Goal: Information Seeking & Learning: Check status

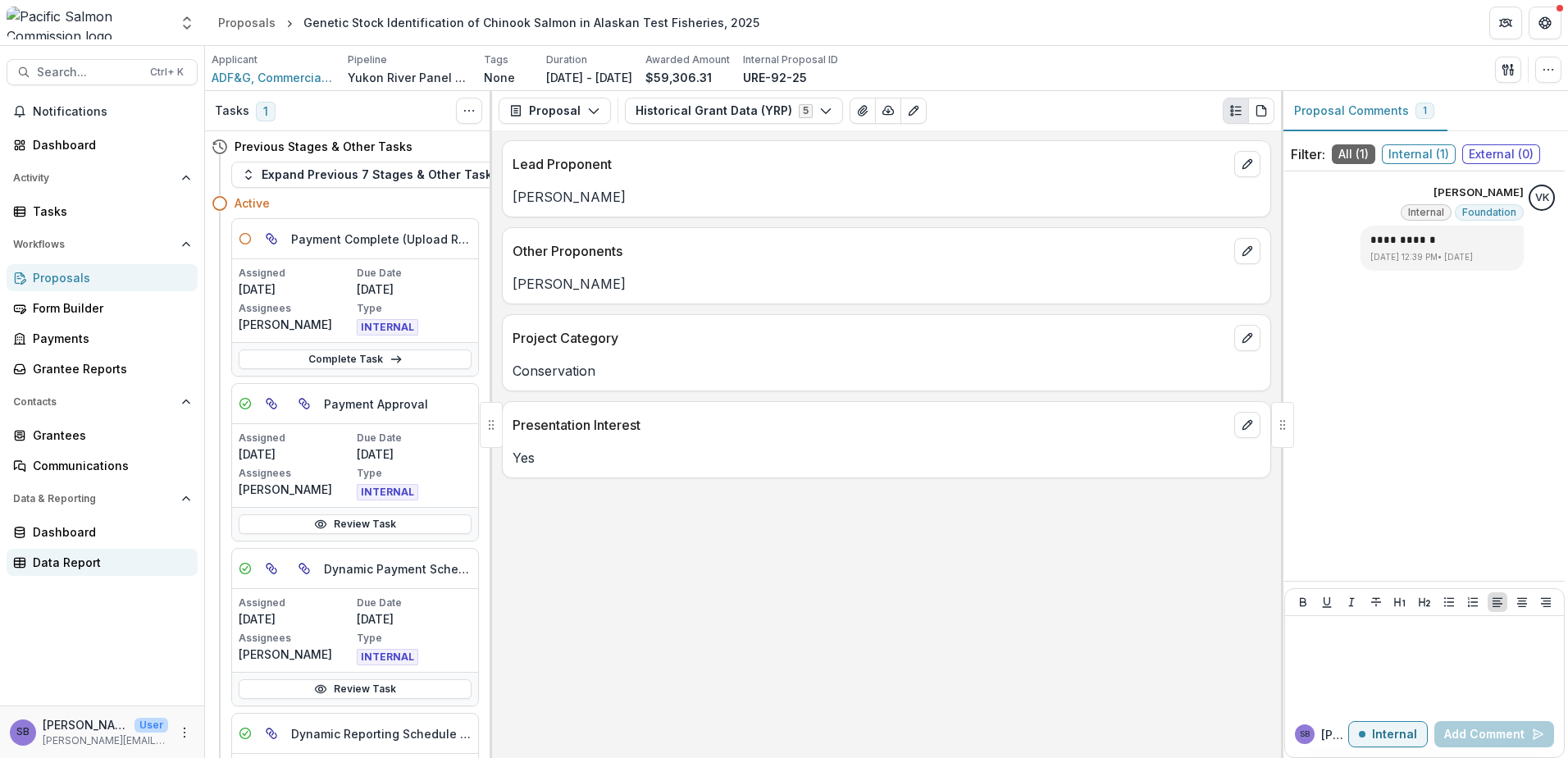
click at [93, 556] on div "Data Report" at bounding box center [108, 563] width 152 height 18
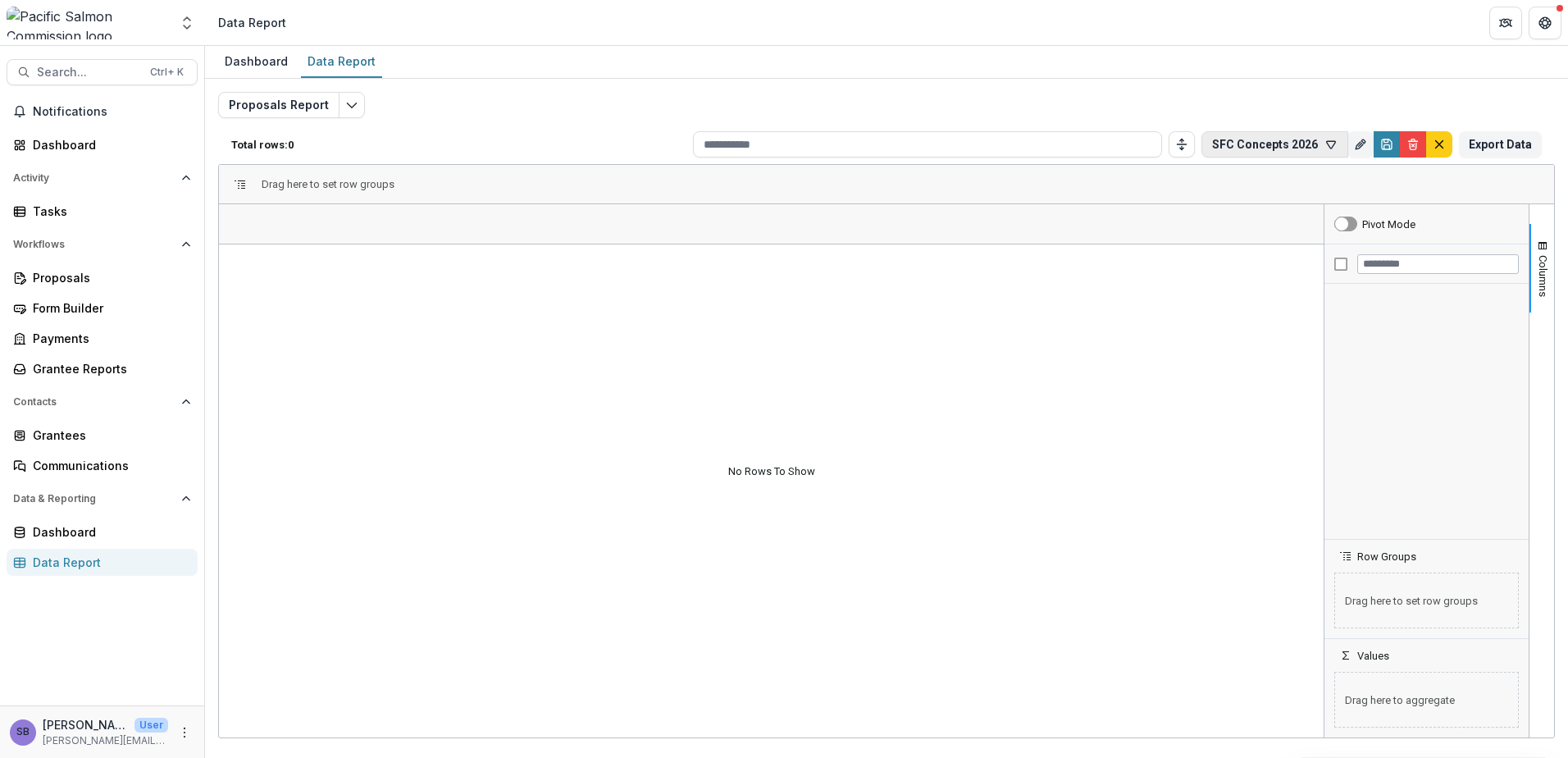
click at [1331, 146] on icon "button" at bounding box center [1331, 145] width 9 height 7
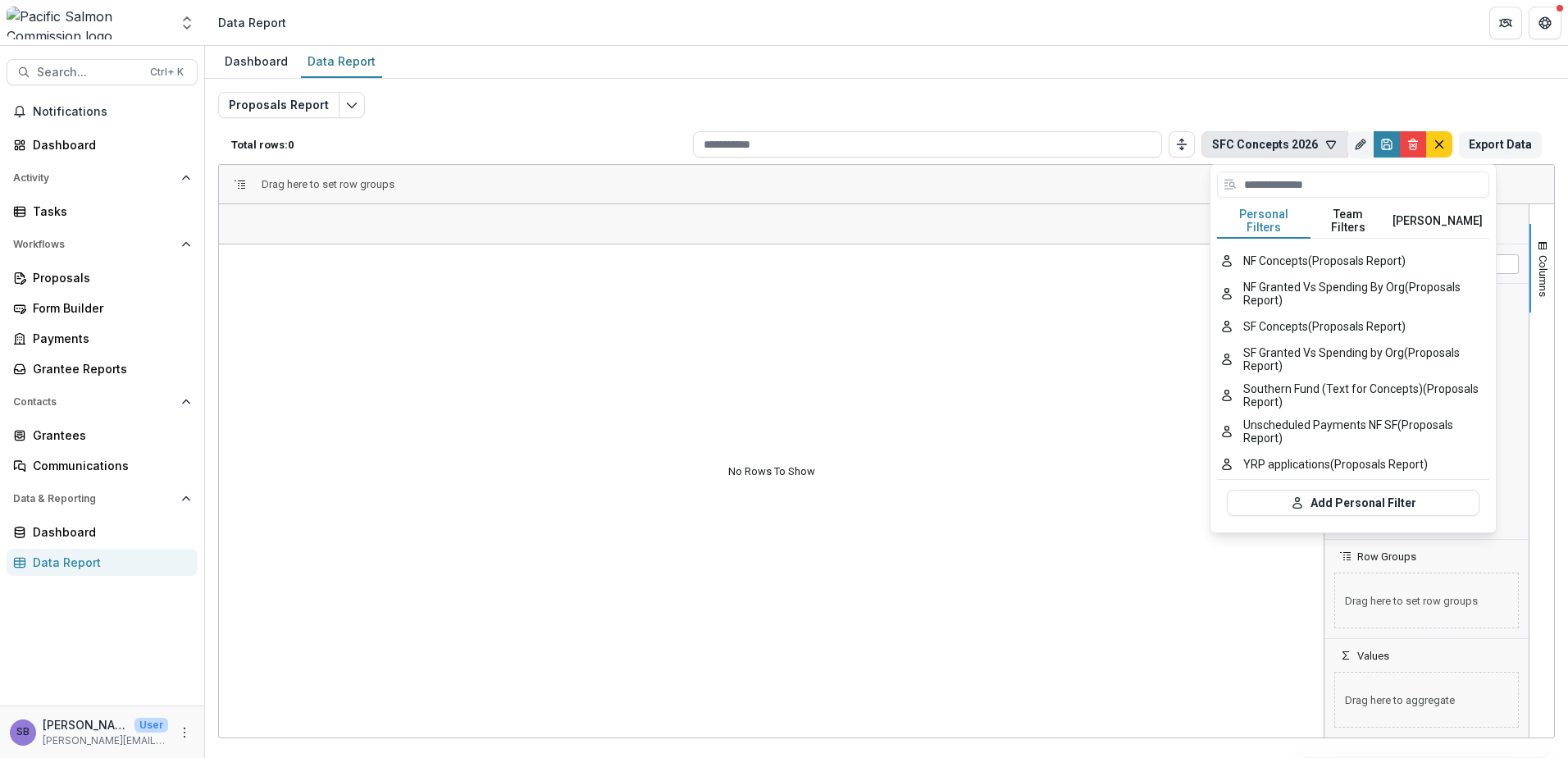
scroll to position [219, 0]
click at [1349, 246] on button "NF Concepts (Proposals Report)" at bounding box center [1353, 261] width 273 height 30
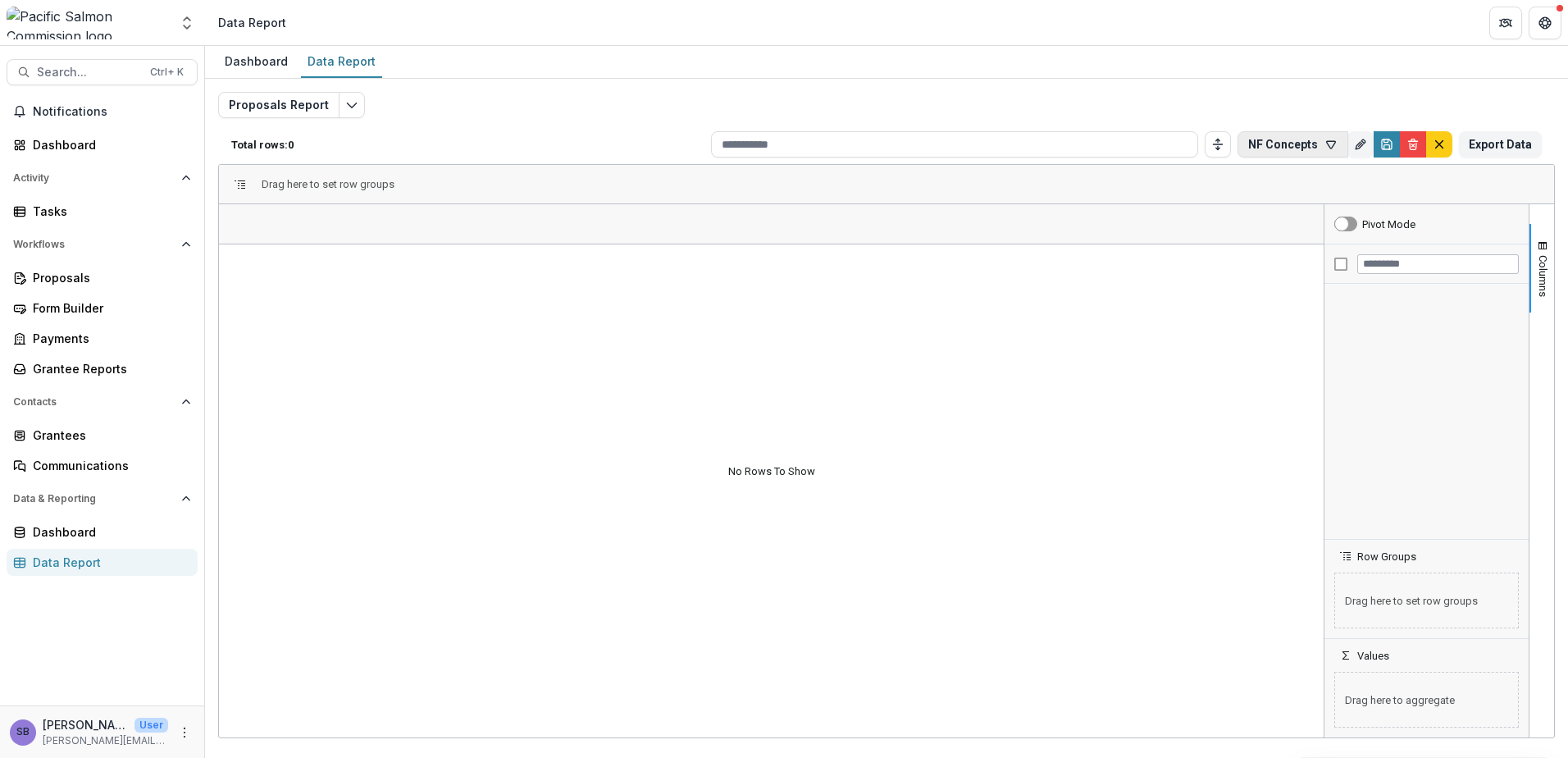
click at [1333, 145] on icon "button" at bounding box center [1330, 144] width 13 height 13
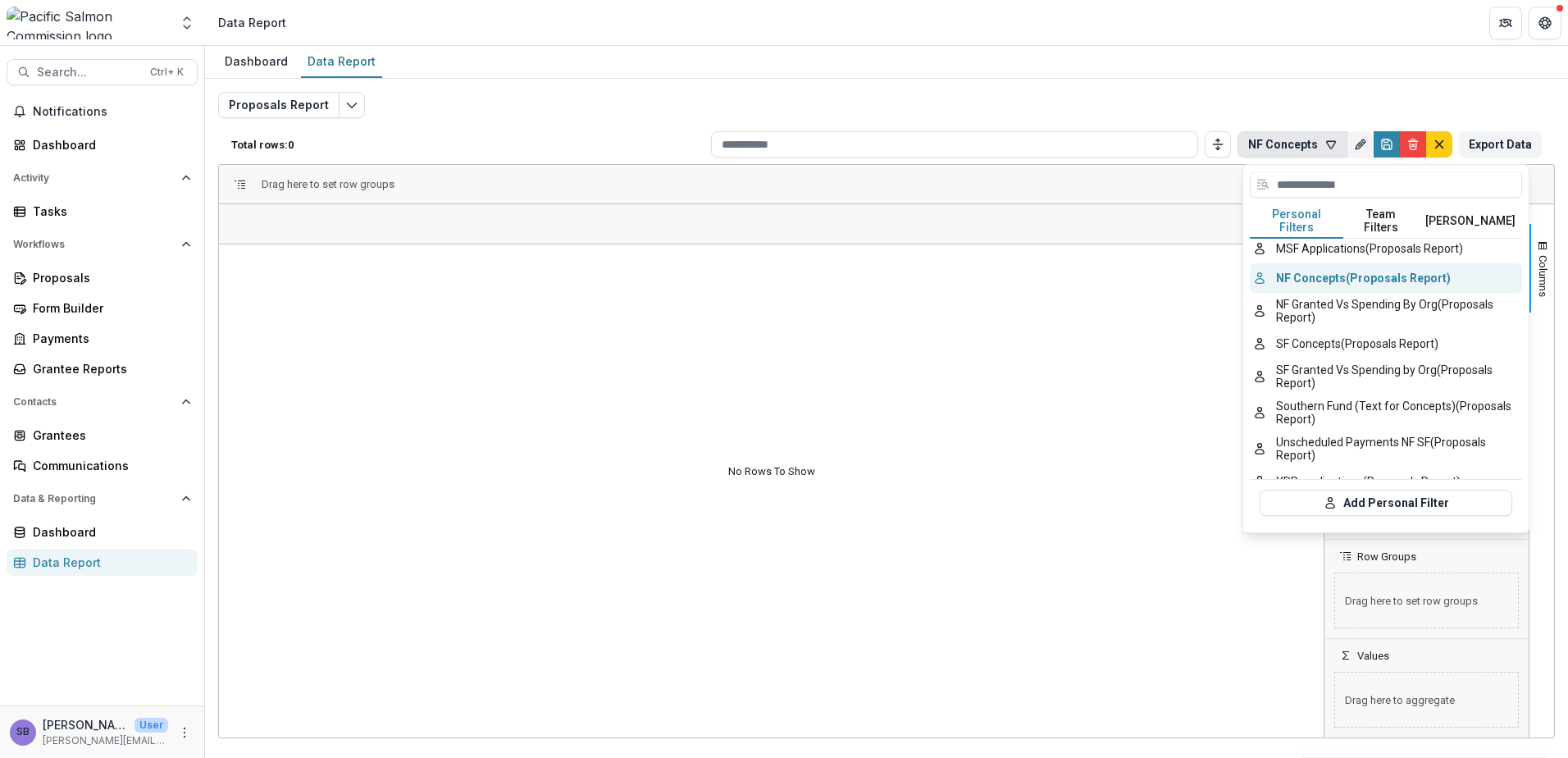
scroll to position [219, 0]
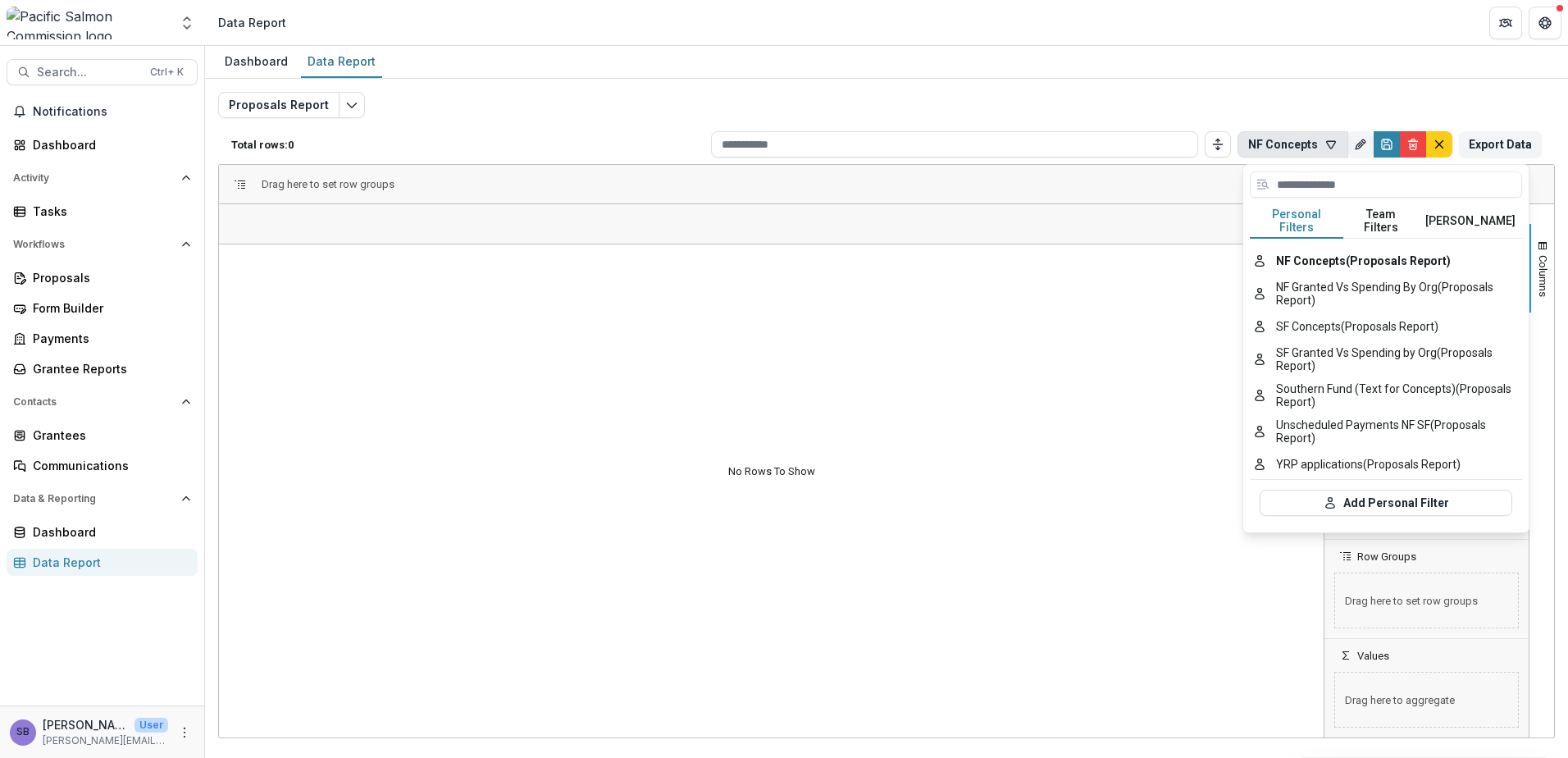
click at [1334, 145] on icon "button" at bounding box center [1330, 144] width 13 height 13
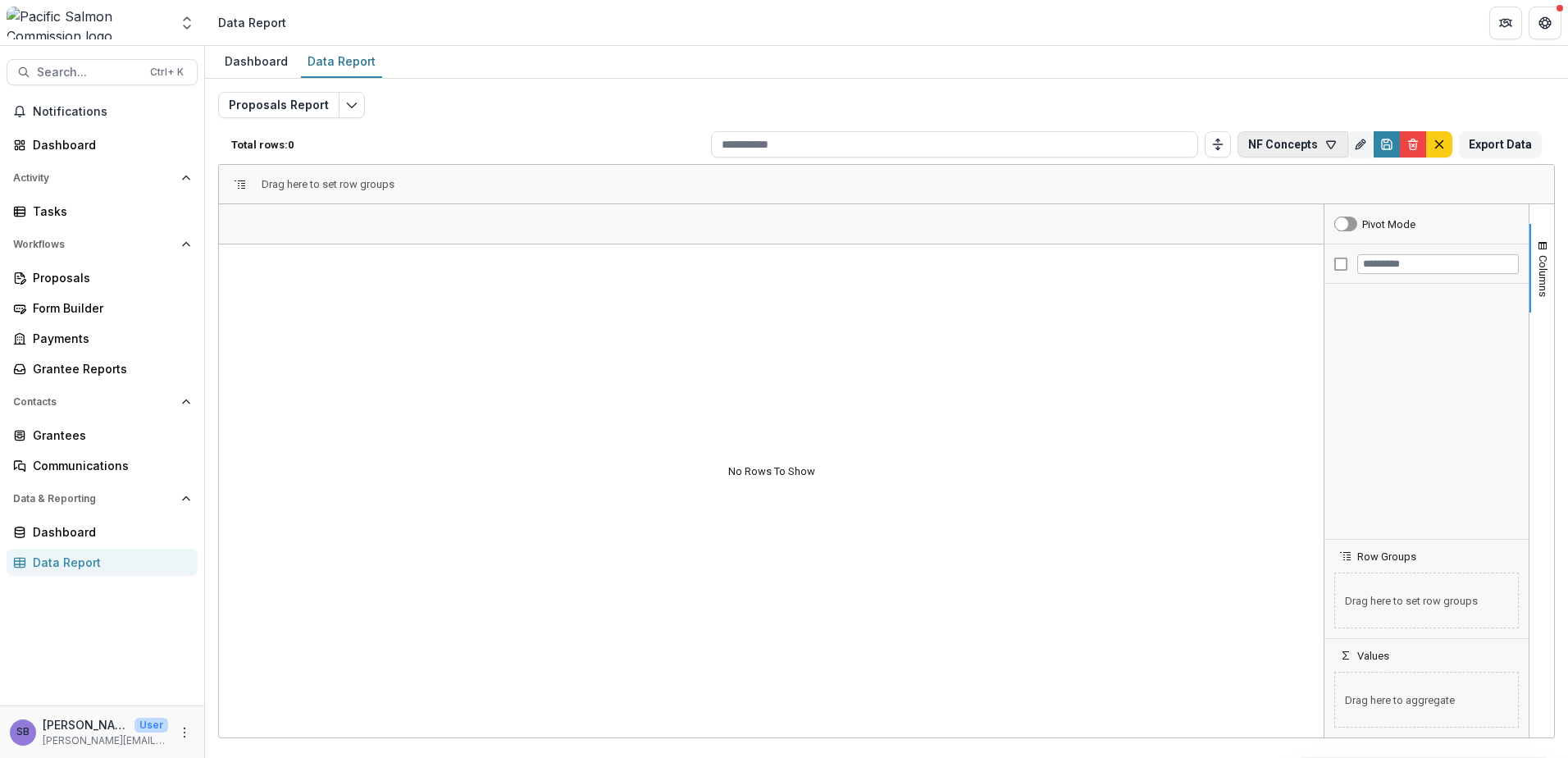
click at [1334, 148] on icon "button" at bounding box center [1331, 145] width 9 height 7
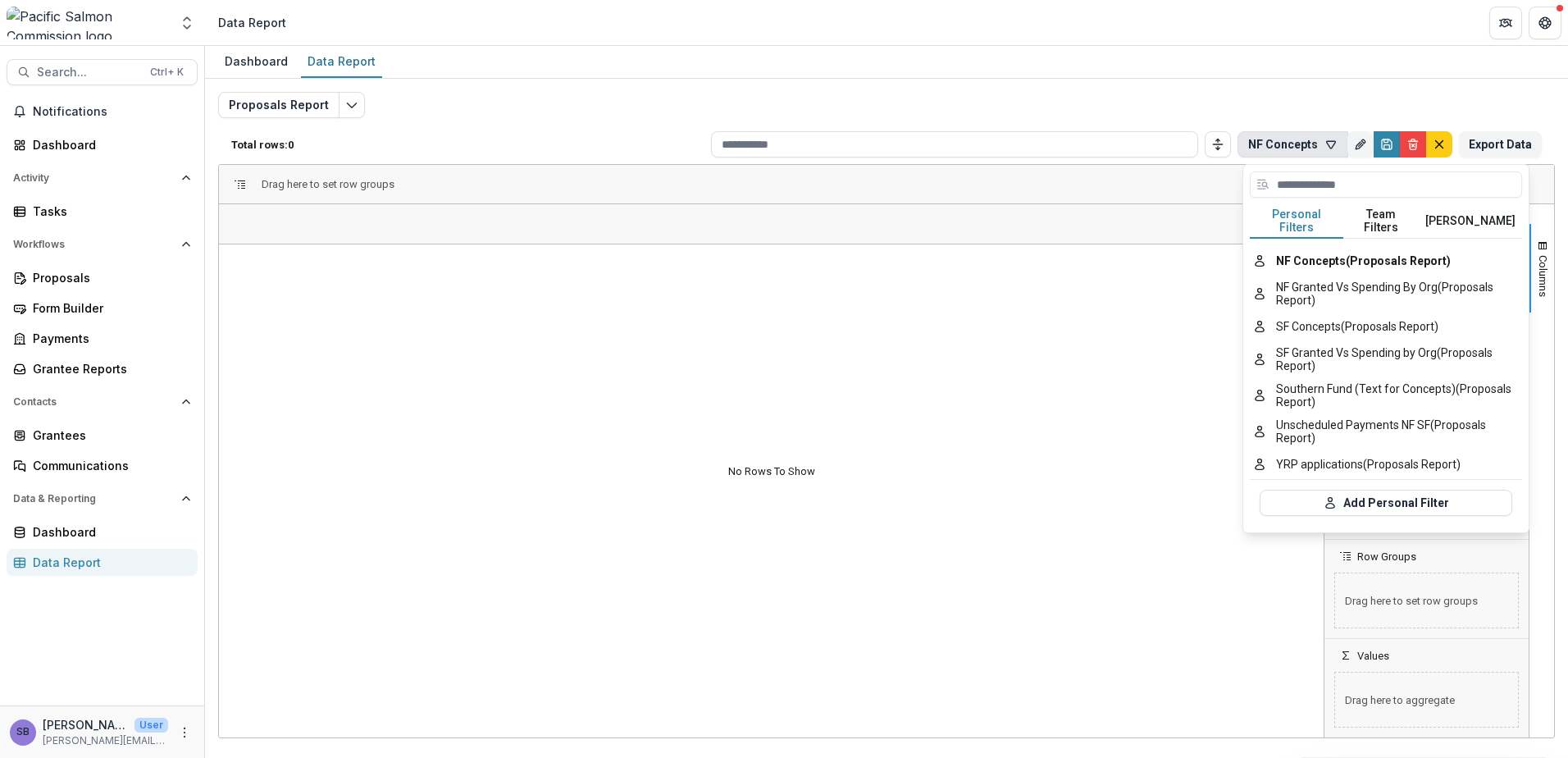
click at [1376, 223] on button "Team Filters" at bounding box center [1381, 221] width 75 height 34
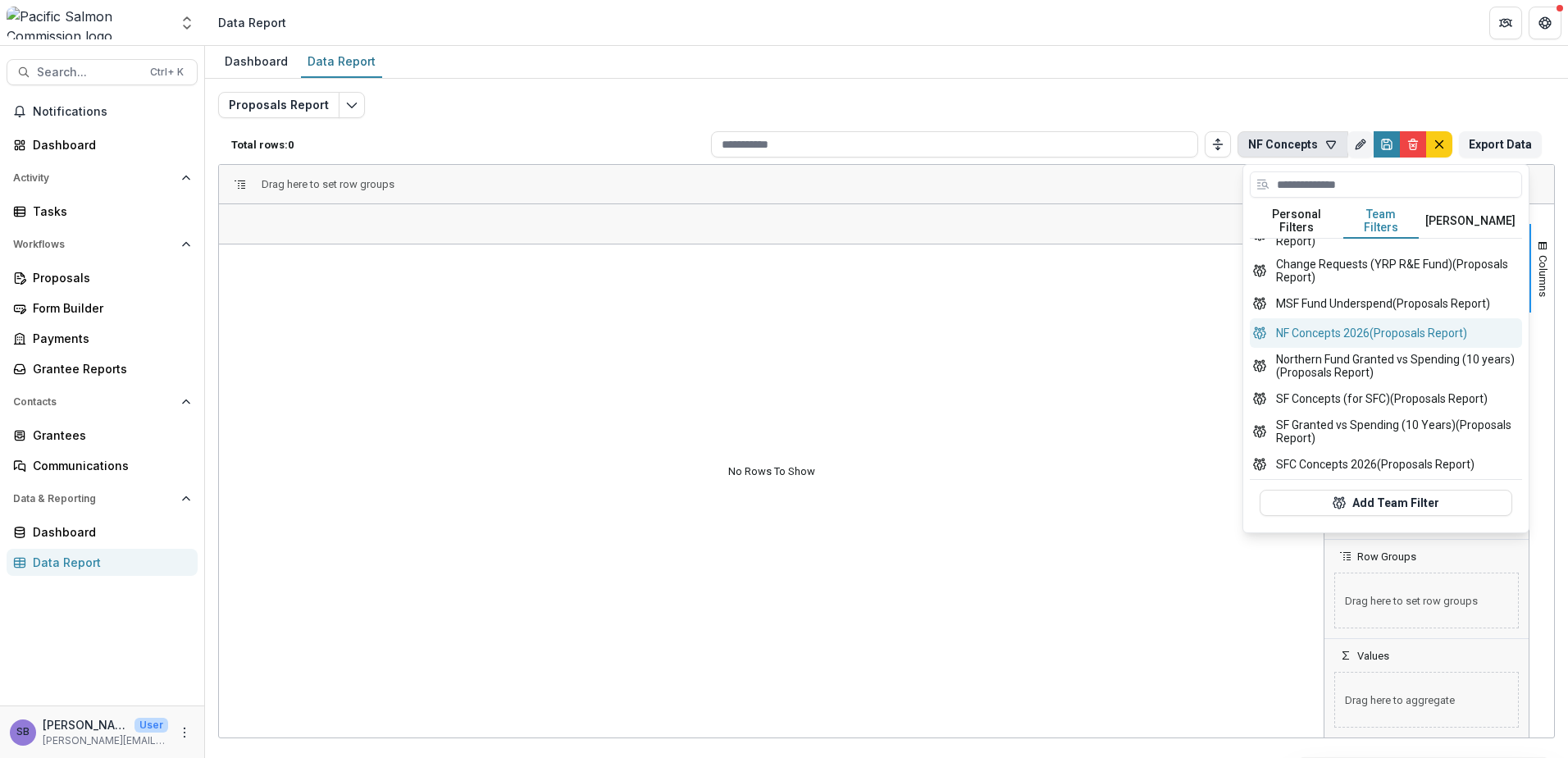
click at [1375, 318] on button "NF Concepts 2026 (Proposals Report)" at bounding box center [1386, 333] width 273 height 30
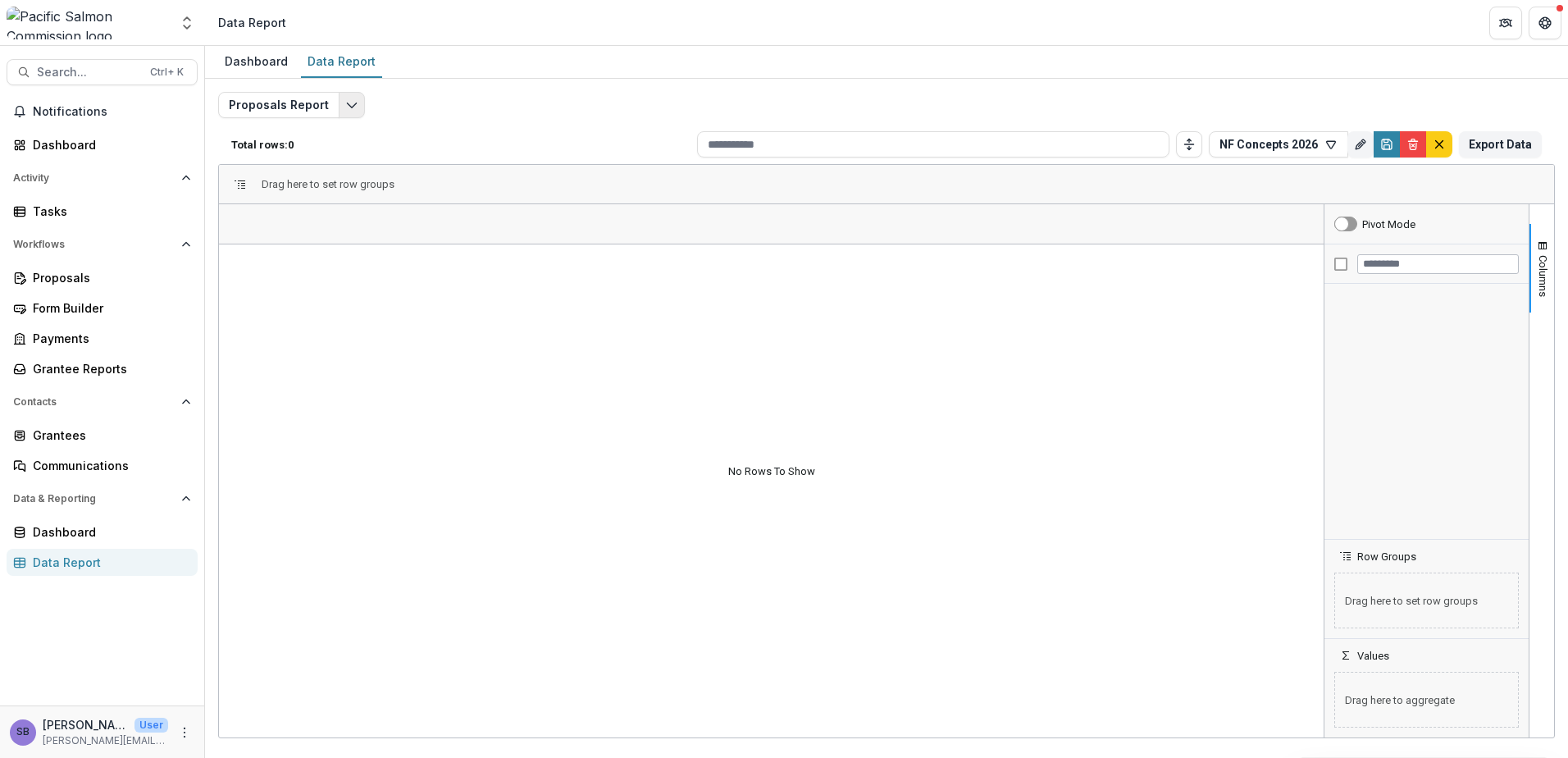
click at [353, 98] on button "Edit selected report" at bounding box center [352, 105] width 26 height 26
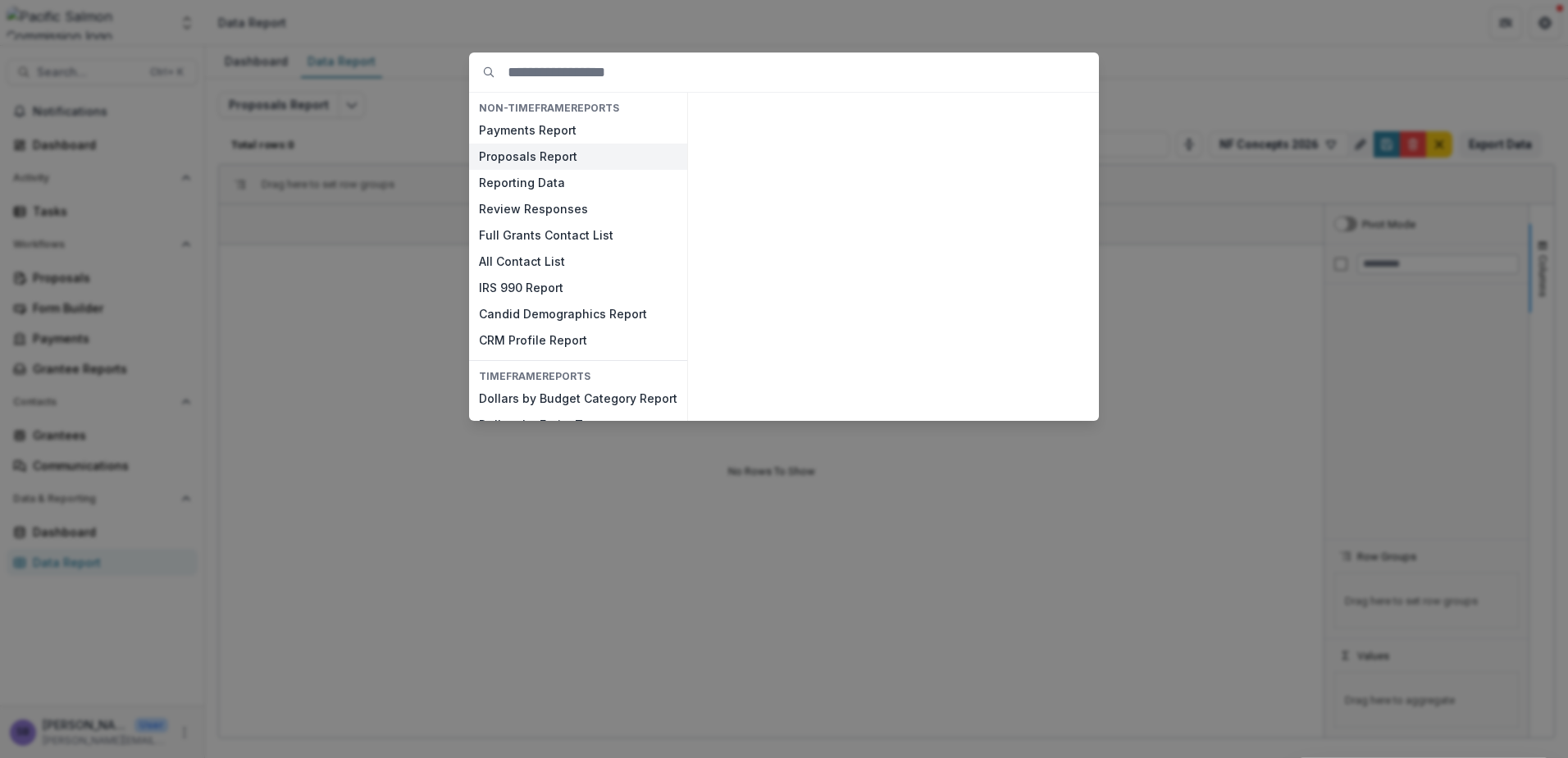
click at [517, 160] on button "Proposals Report" at bounding box center [578, 157] width 218 height 26
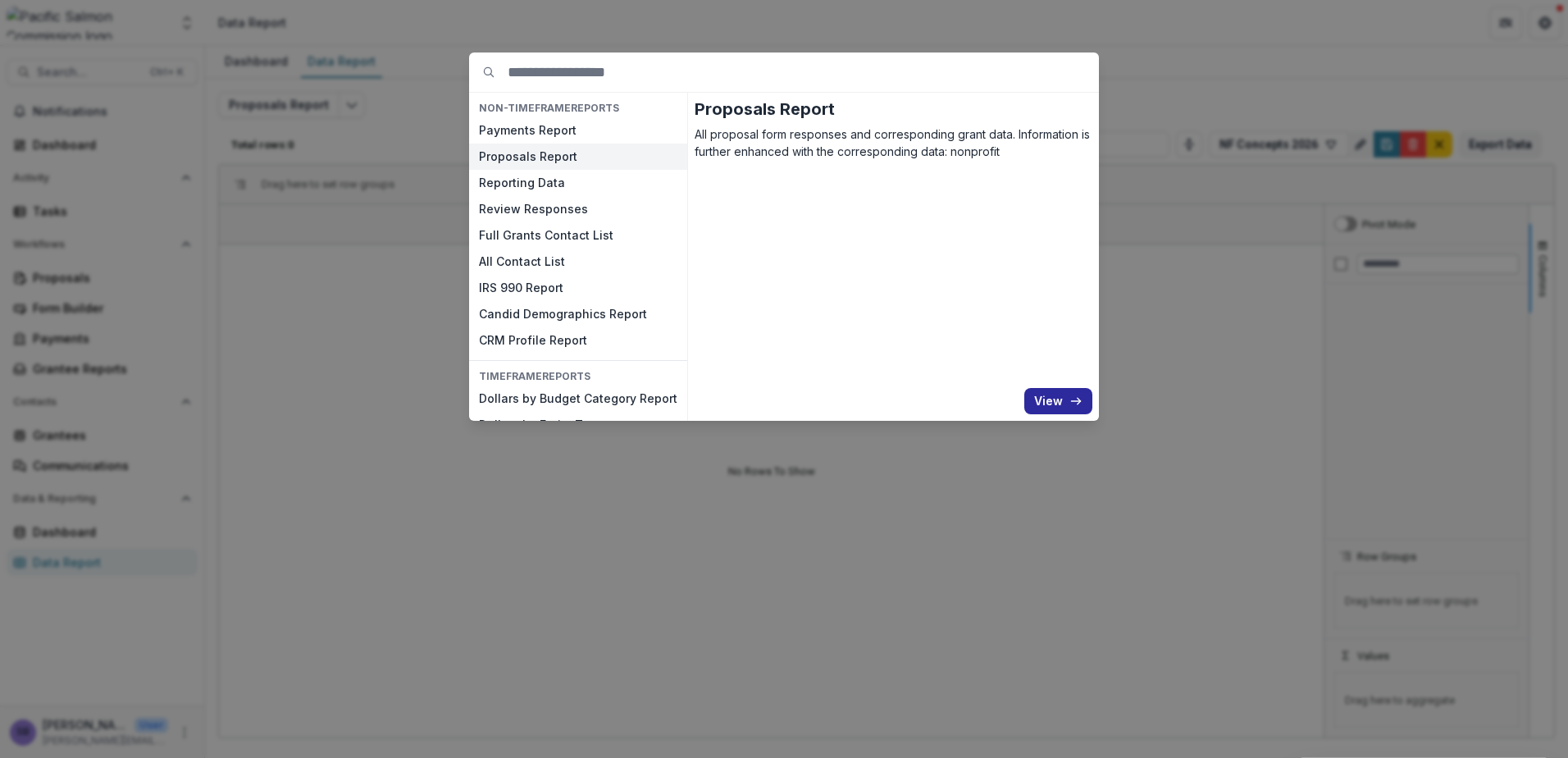
click at [1064, 403] on button "View" at bounding box center [1059, 401] width 68 height 26
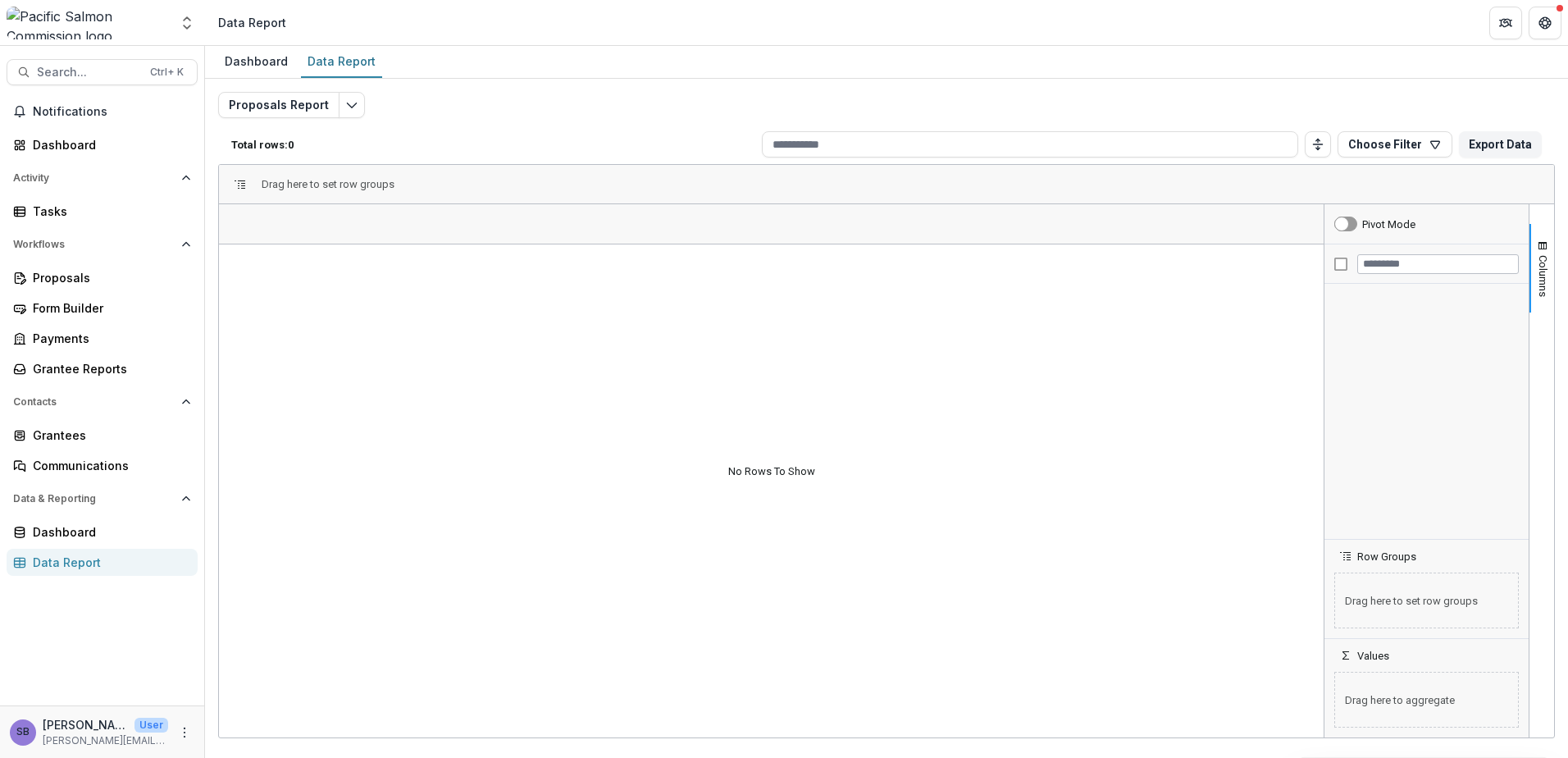
click at [73, 562] on div "Data Report" at bounding box center [108, 563] width 152 height 18
click at [351, 105] on polyline "Edit selected report" at bounding box center [351, 106] width 9 height 5
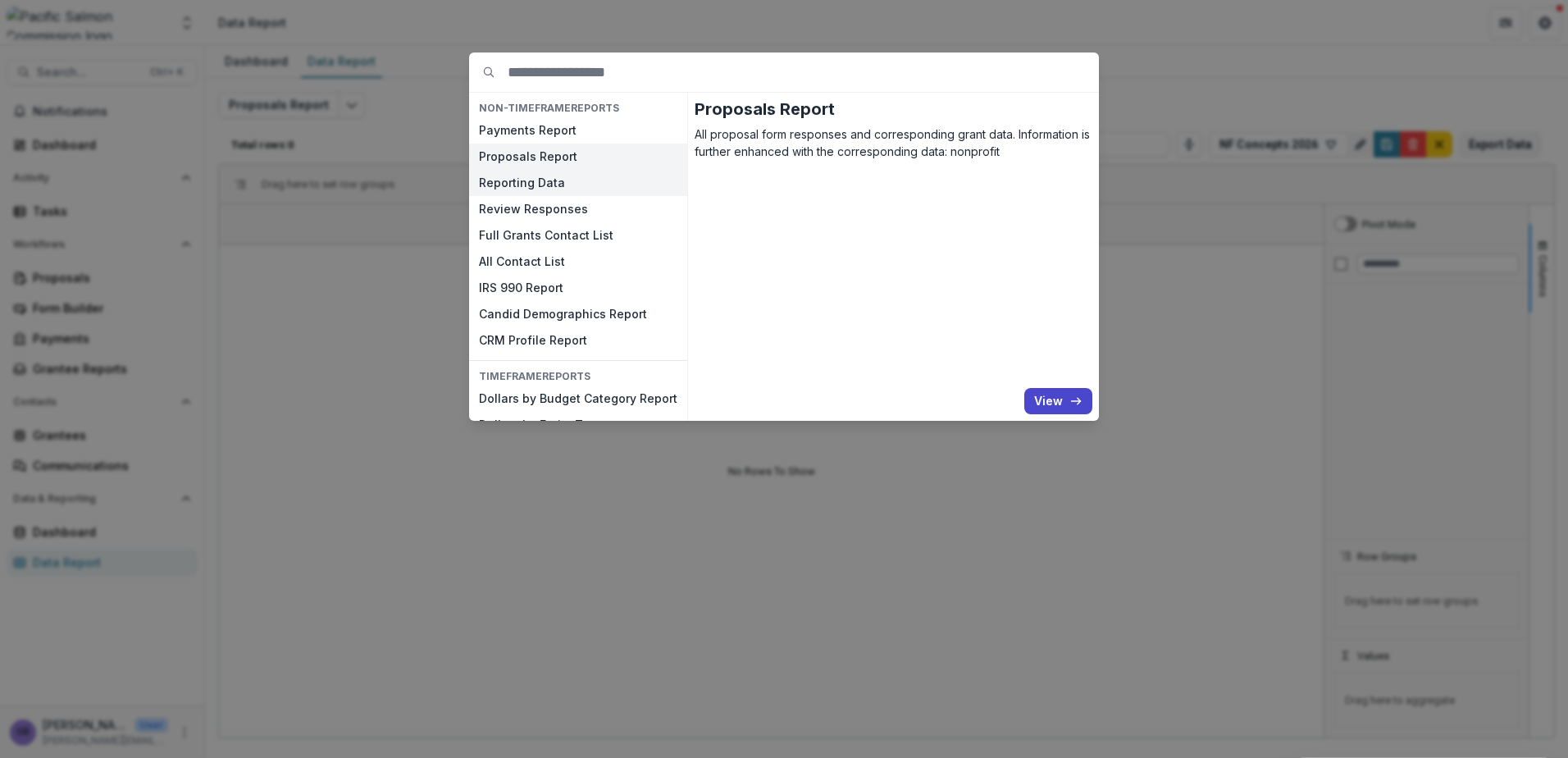
click at [530, 182] on button "Reporting Data" at bounding box center [578, 183] width 218 height 26
click at [532, 125] on button "Payments Report" at bounding box center [578, 131] width 218 height 26
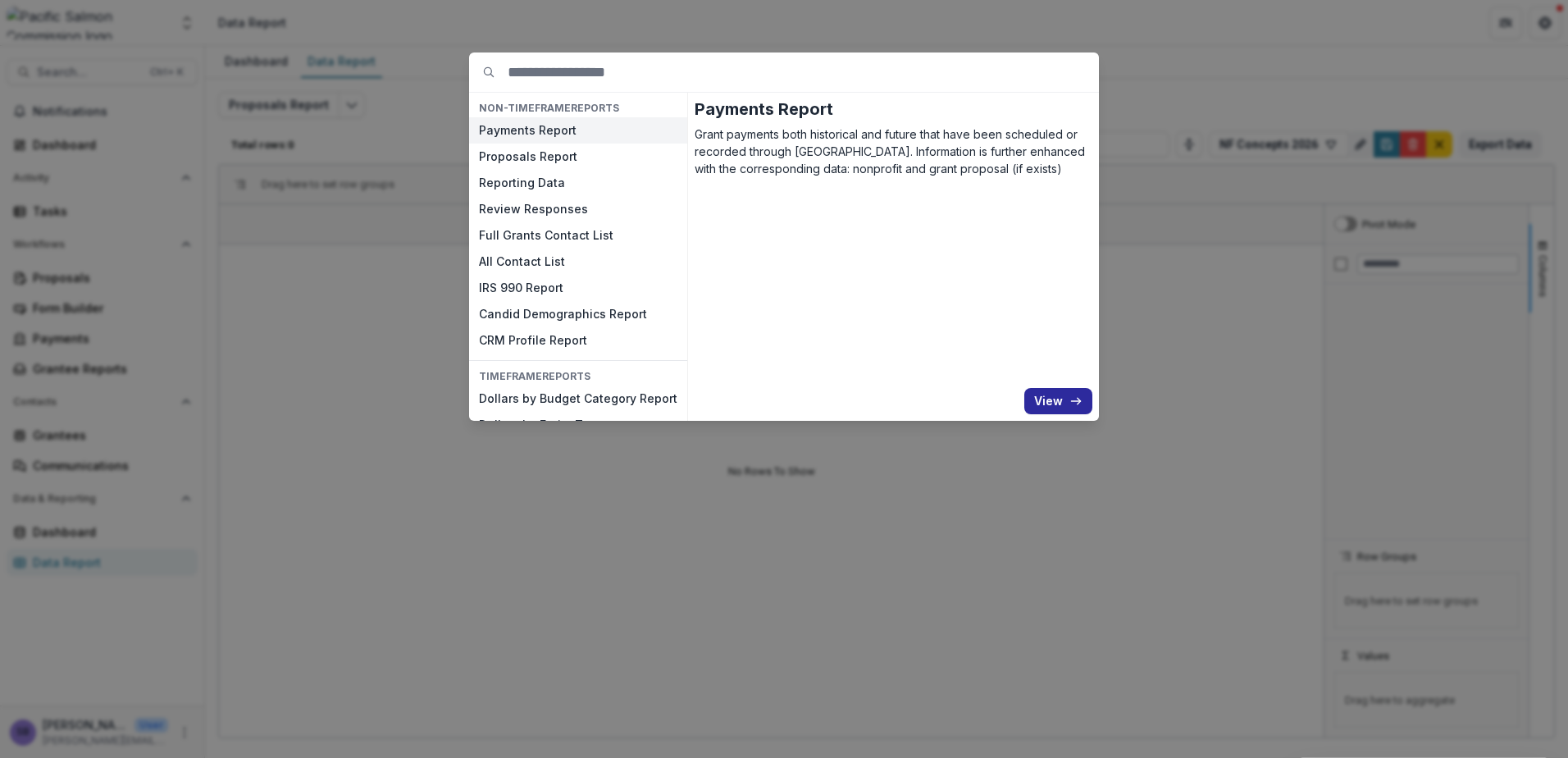
click at [1040, 400] on button "View" at bounding box center [1059, 401] width 68 height 26
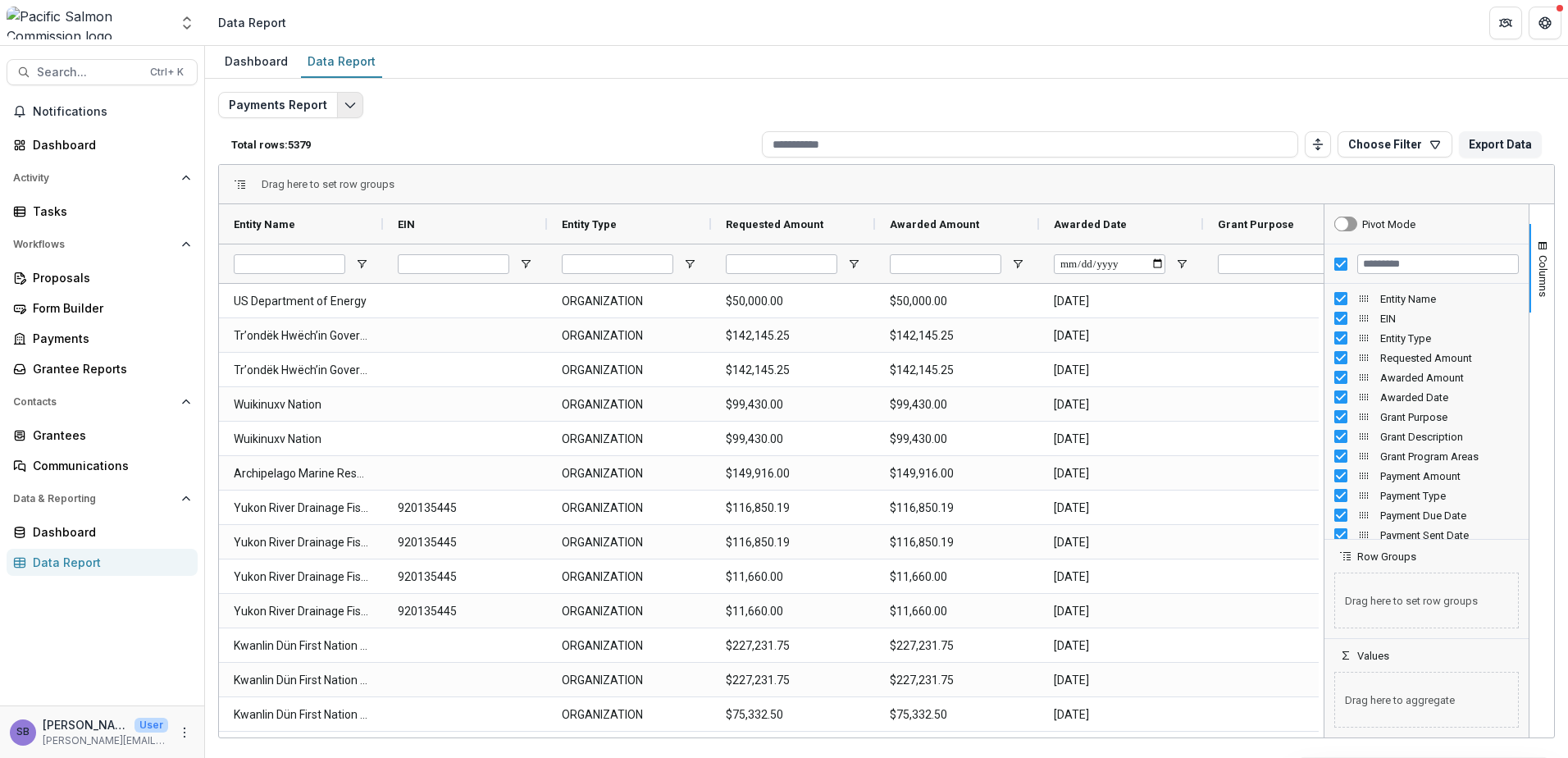
click at [358, 109] on button "Edit selected report" at bounding box center [351, 105] width 26 height 26
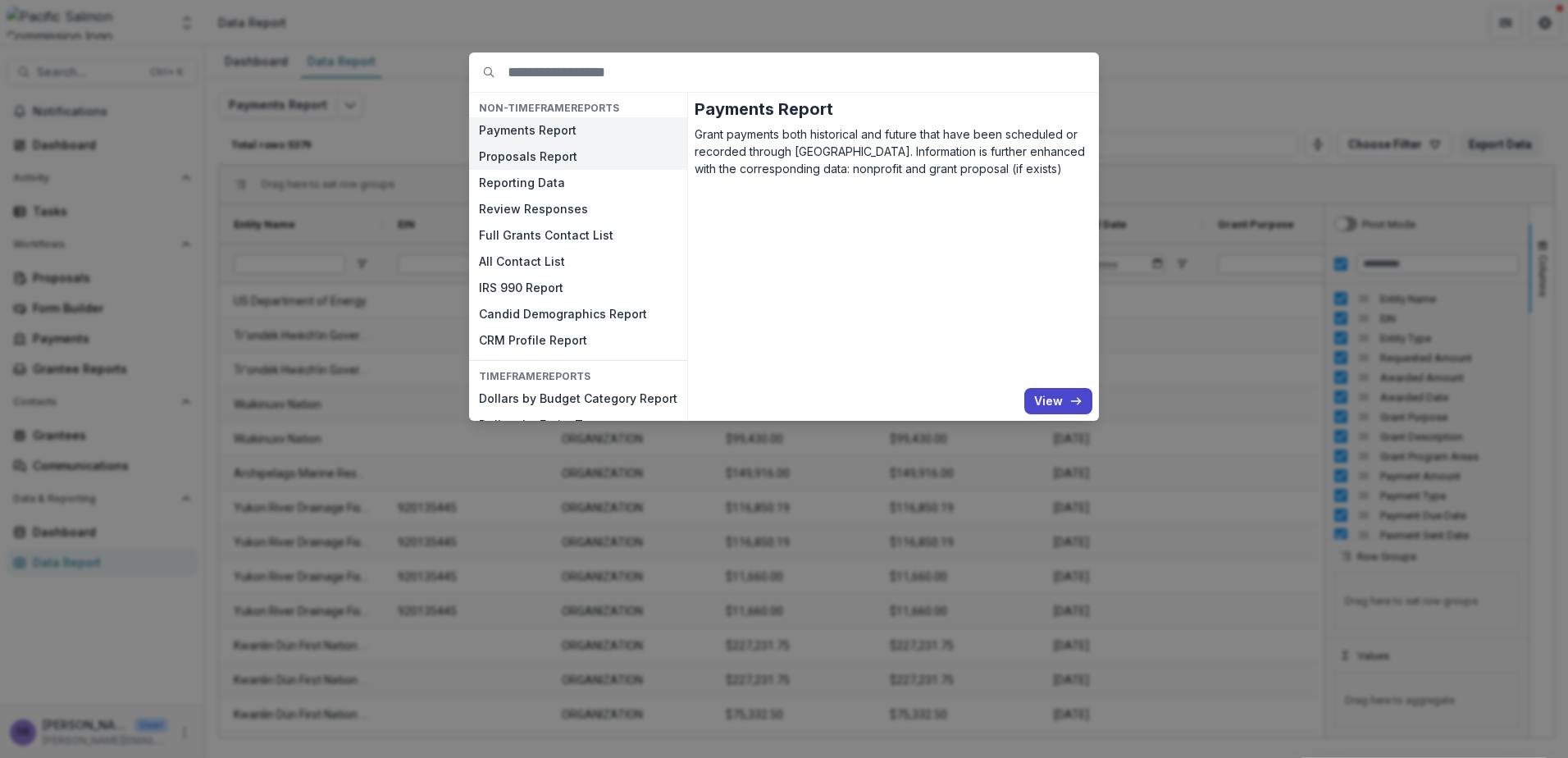
click at [499, 160] on button "Proposals Report" at bounding box center [578, 157] width 218 height 26
click at [1055, 404] on button "View" at bounding box center [1059, 401] width 68 height 26
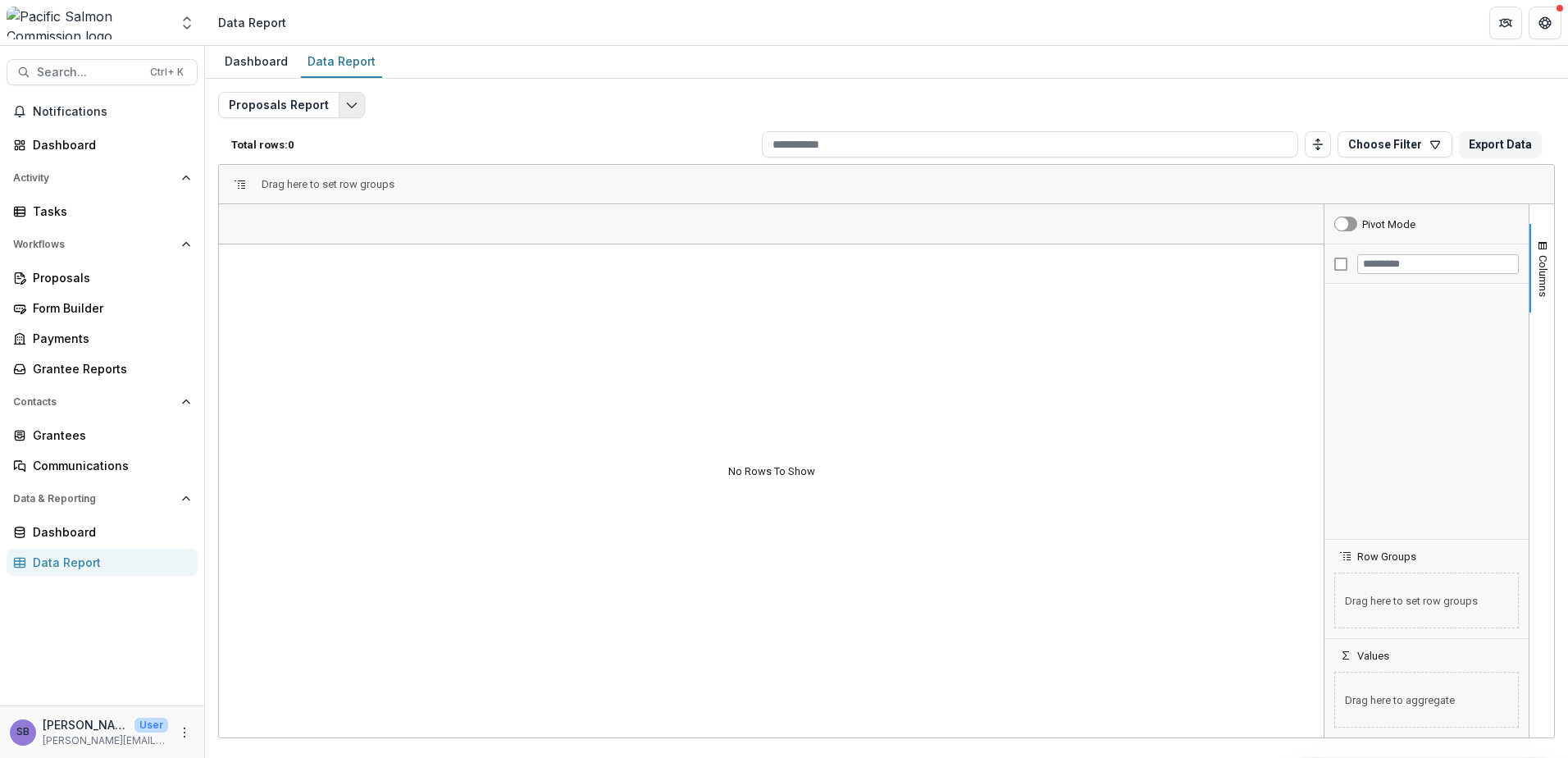
click at [354, 104] on button "Edit selected report" at bounding box center [352, 105] width 26 height 26
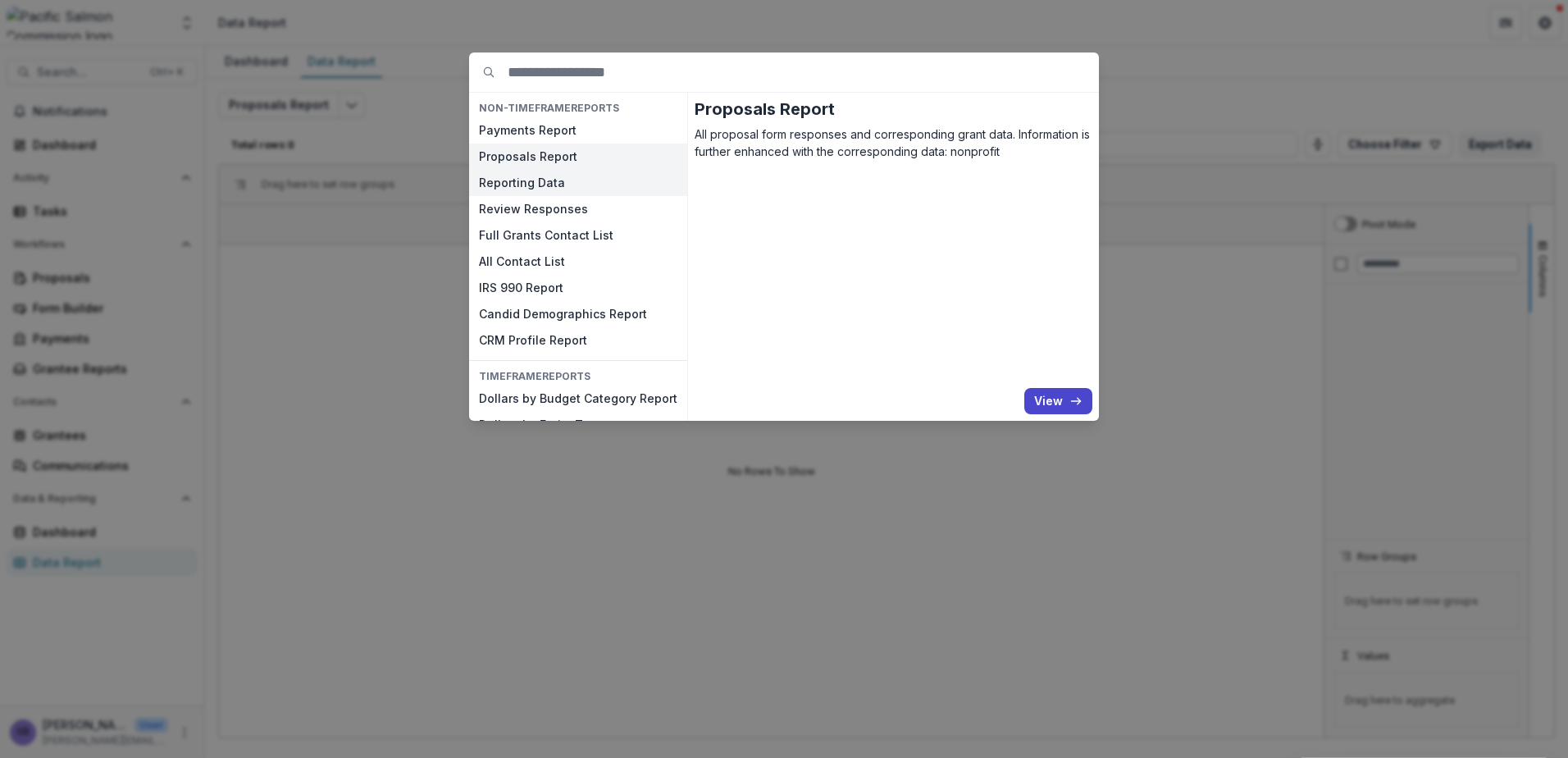
click at [555, 188] on button "Reporting Data" at bounding box center [578, 183] width 218 height 26
click at [1041, 395] on button "View" at bounding box center [1059, 401] width 68 height 26
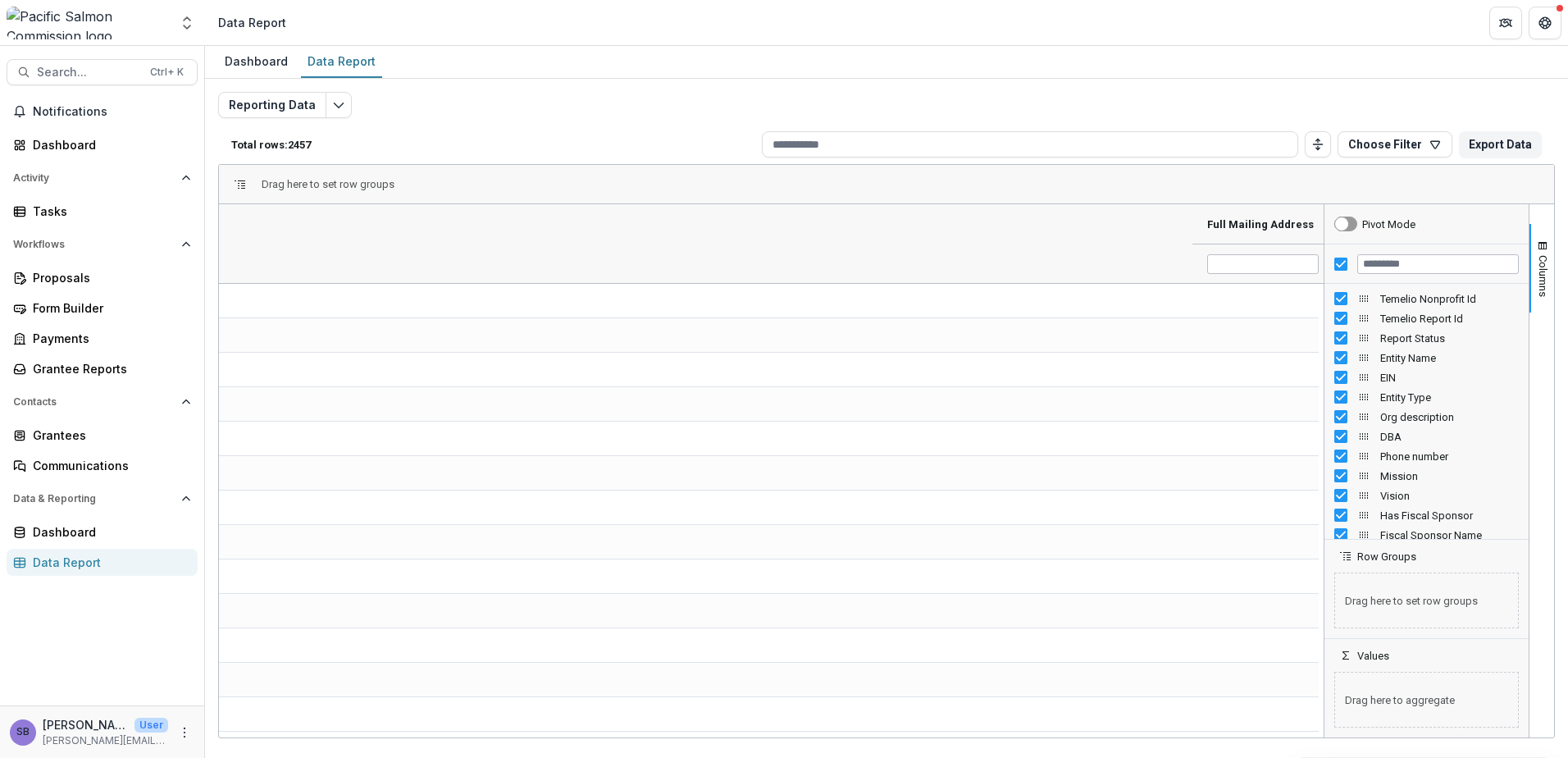
scroll to position [0, 7234]
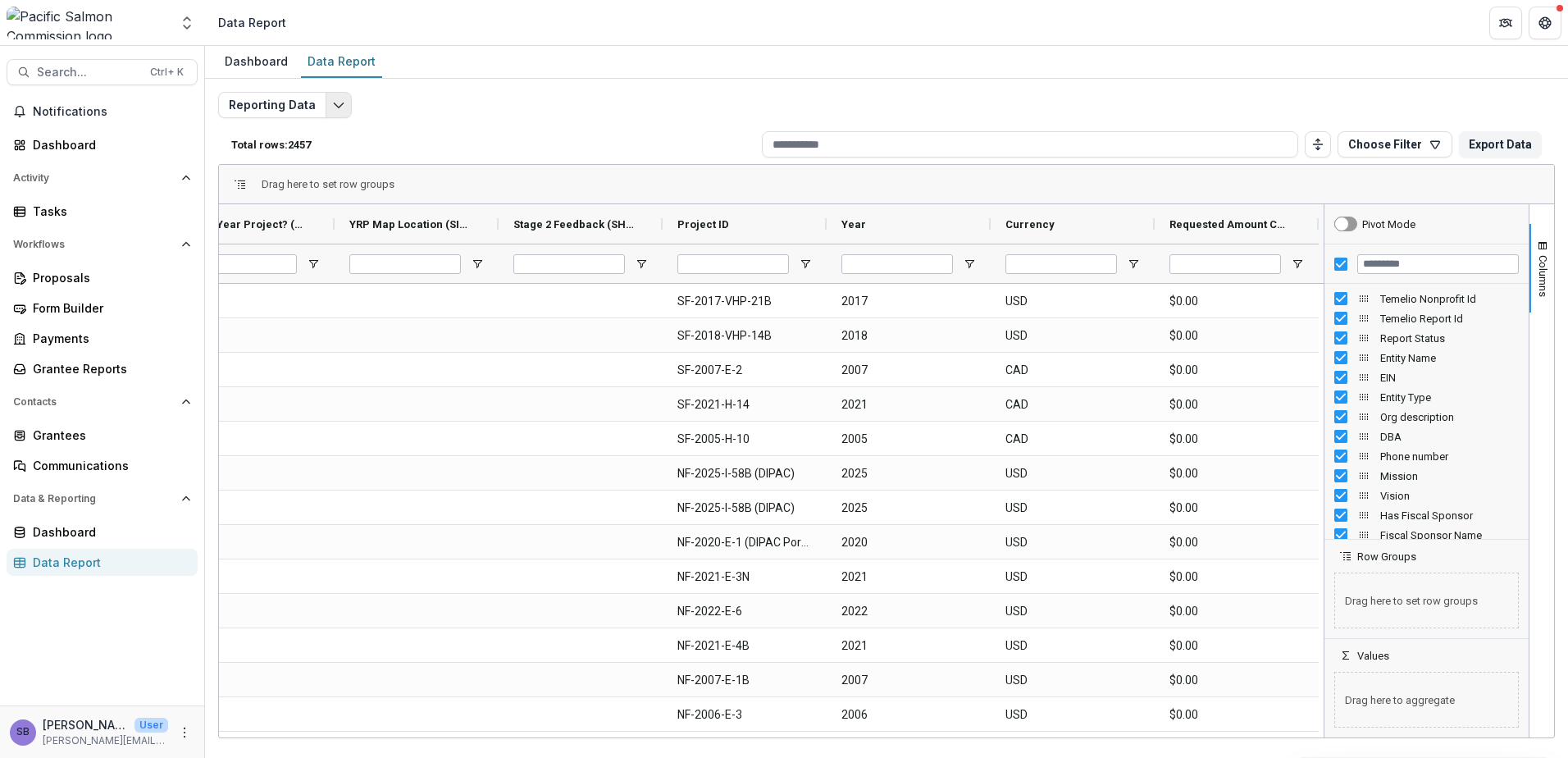
click at [340, 102] on icon "Edit selected report" at bounding box center [338, 104] width 13 height 13
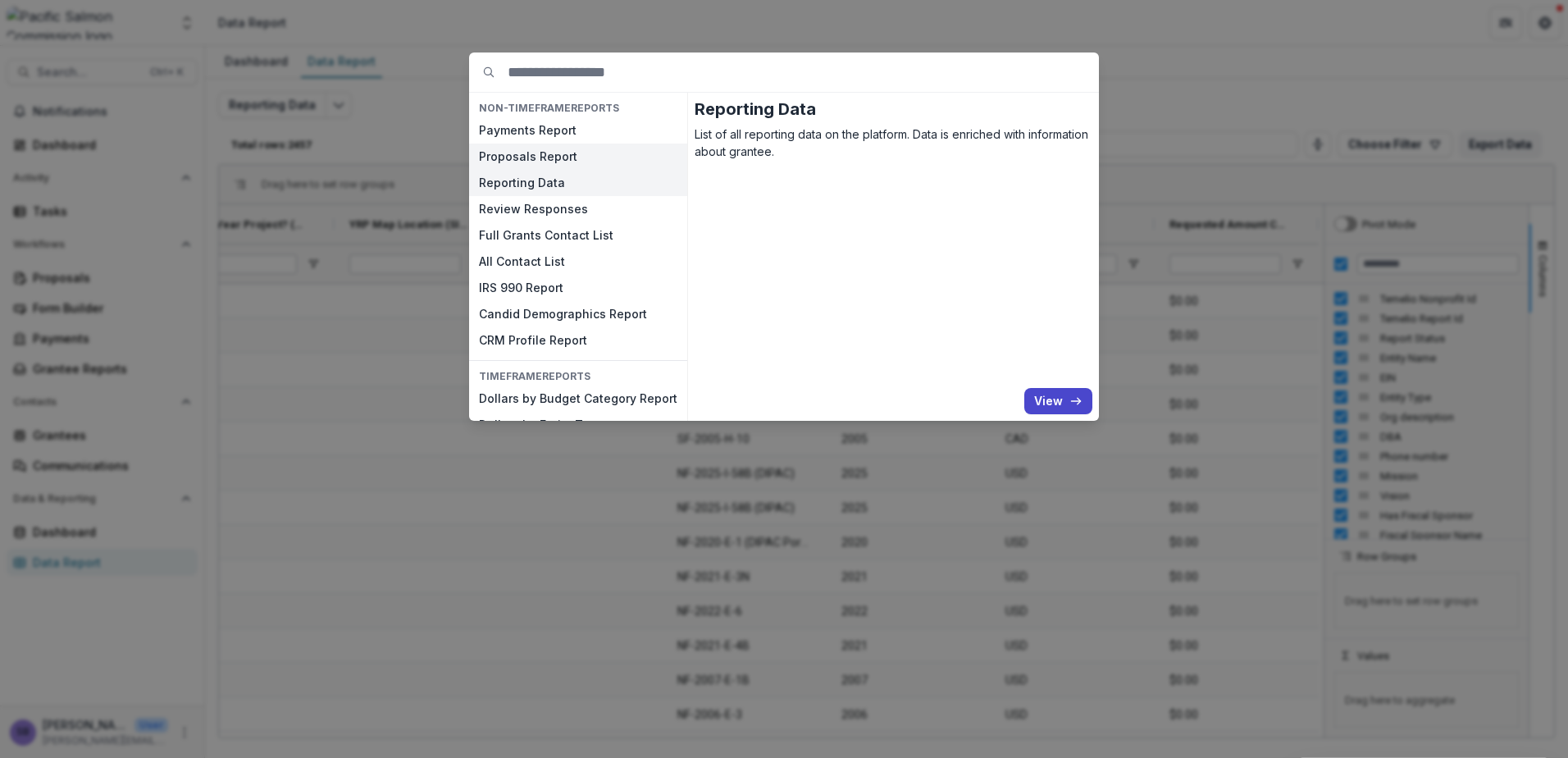
click at [571, 153] on button "Proposals Report" at bounding box center [578, 157] width 218 height 26
click at [1039, 392] on button "View" at bounding box center [1059, 401] width 68 height 26
